Goal: Find specific fact

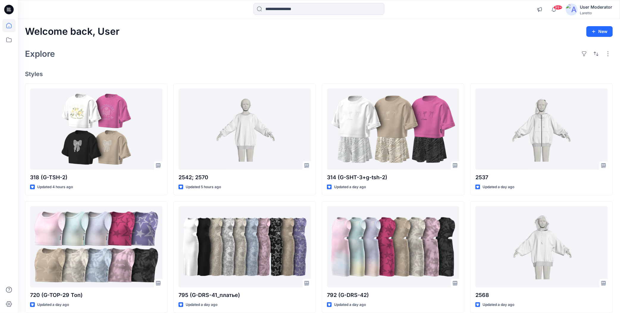
click at [7, 7] on icon at bounding box center [9, 10] width 10 height 10
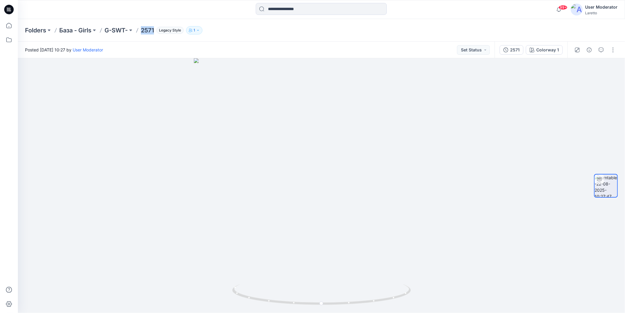
drag, startPoint x: 141, startPoint y: 24, endPoint x: 155, endPoint y: 30, distance: 15.4
click at [155, 30] on div "Folders База - Girls G-SWT- 2571 Legacy Style 1" at bounding box center [321, 30] width 607 height 23
copy p "2571"
